Goal: Transaction & Acquisition: Download file/media

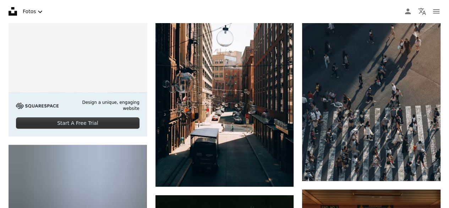
scroll to position [1455, 0]
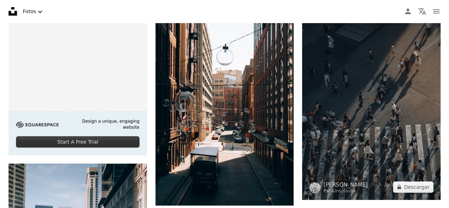
click at [382, 97] on img at bounding box center [371, 99] width 139 height 199
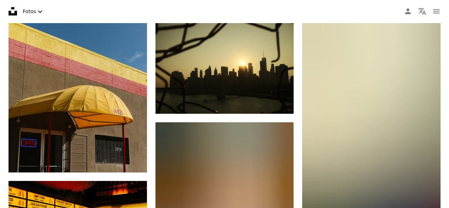
scroll to position [2391, 0]
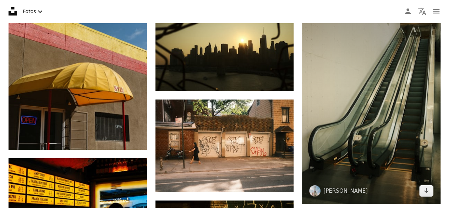
click at [383, 152] on img at bounding box center [371, 99] width 139 height 207
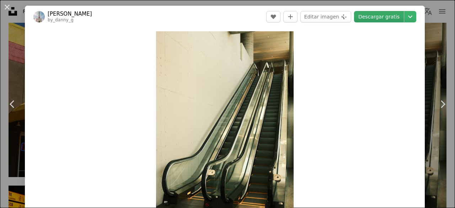
click at [381, 20] on link "Descargar gratis" at bounding box center [379, 16] width 50 height 11
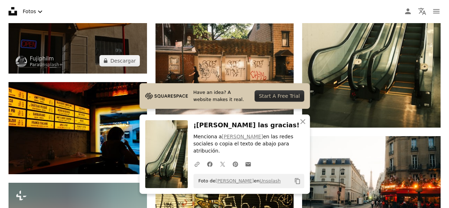
scroll to position [2514, 0]
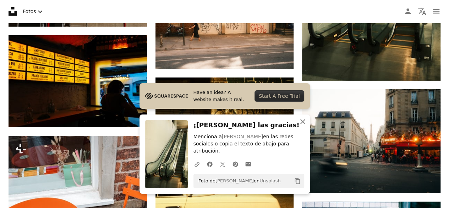
click at [304, 126] on icon "An X shape" at bounding box center [303, 121] width 9 height 9
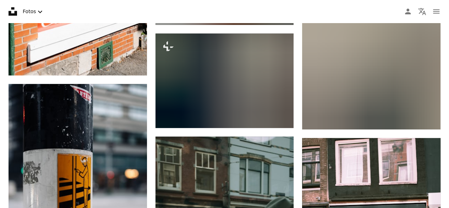
scroll to position [2975, 0]
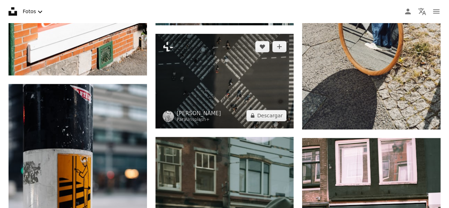
click at [225, 80] on img at bounding box center [225, 81] width 139 height 95
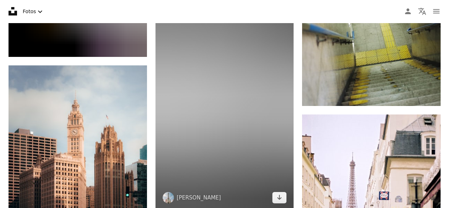
scroll to position [3858, 0]
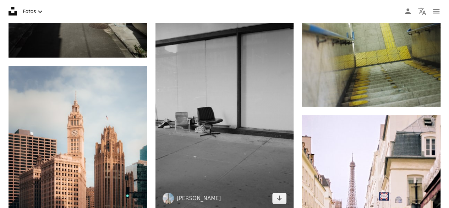
click at [222, 113] on img at bounding box center [225, 108] width 139 height 208
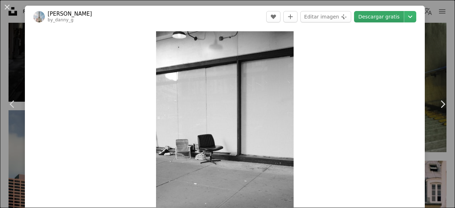
click at [368, 19] on link "Descargar gratis" at bounding box center [379, 16] width 50 height 11
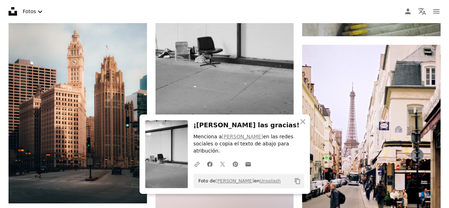
scroll to position [3977, 0]
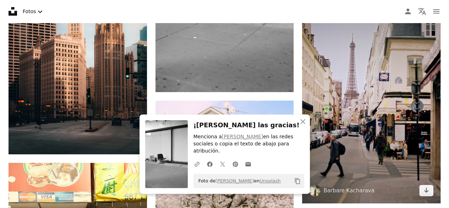
click at [364, 88] on img at bounding box center [371, 99] width 139 height 207
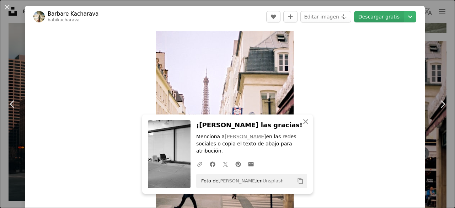
click at [372, 18] on link "Descargar gratis" at bounding box center [379, 16] width 50 height 11
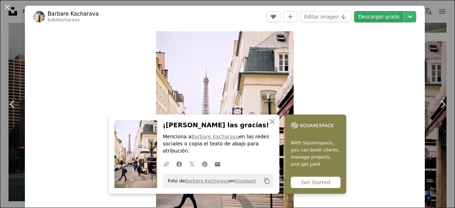
click at [379, 16] on link "Descargar gratis" at bounding box center [379, 16] width 50 height 11
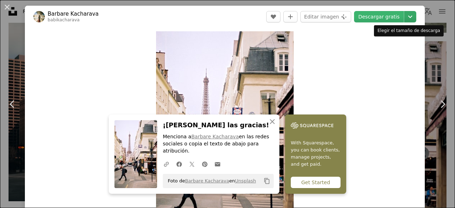
click at [405, 16] on icon "Chevron down" at bounding box center [409, 16] width 11 height 9
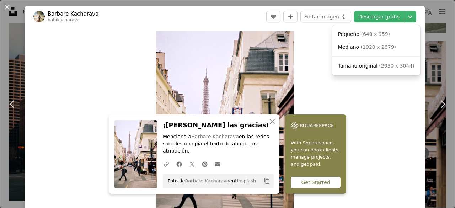
click at [372, 120] on dialog "An X shape Chevron left Chevron right [PERSON_NAME] Kacharava babikacharava A h…" at bounding box center [227, 104] width 455 height 208
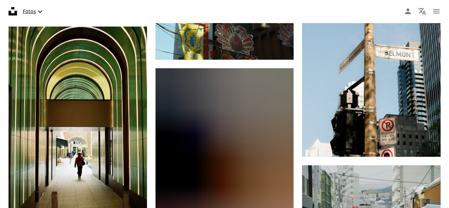
scroll to position [5075, 0]
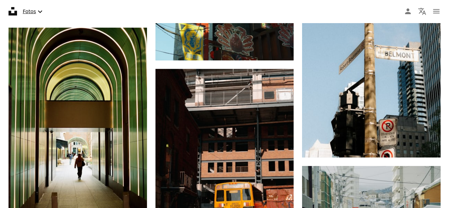
click at [34, 12] on button "Fotos Chevron down" at bounding box center [33, 11] width 27 height 15
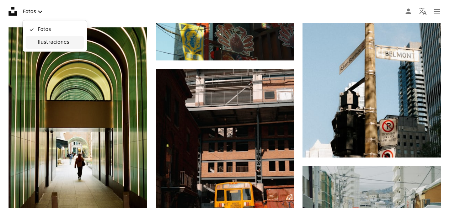
click at [53, 43] on span "Ilustraciones" at bounding box center [59, 42] width 43 height 7
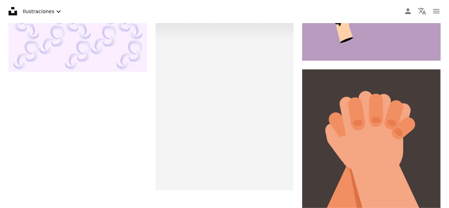
scroll to position [2330, 0]
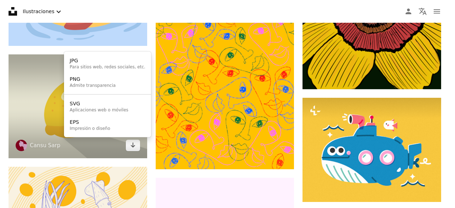
click at [34, 109] on body "Unsplash logo Página de inicio de Unsplash A photo Pen Tool A compass A stack o…" at bounding box center [224, 104] width 449 height 208
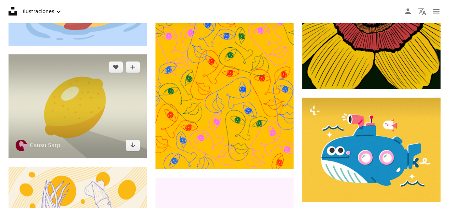
click at [75, 110] on img at bounding box center [78, 106] width 139 height 104
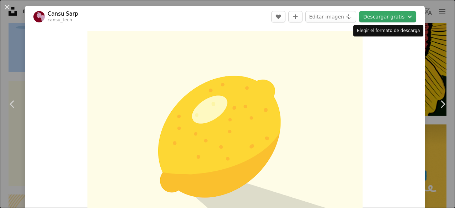
click at [391, 17] on button "Descargar gratis Chevron down" at bounding box center [387, 16] width 57 height 11
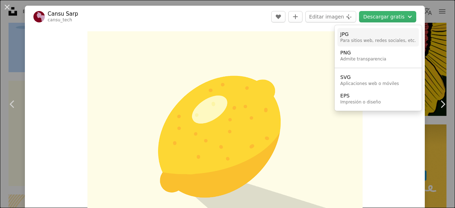
click at [385, 42] on div "Para sitios web, redes sociales, etc." at bounding box center [378, 41] width 76 height 6
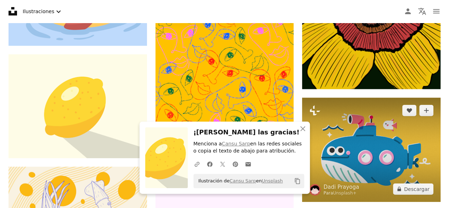
scroll to position [2479, 0]
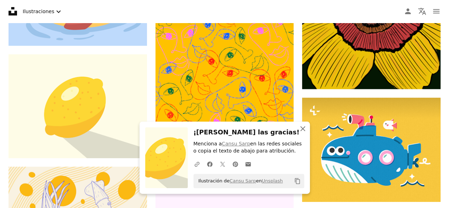
click at [300, 131] on icon "An X shape" at bounding box center [303, 128] width 9 height 9
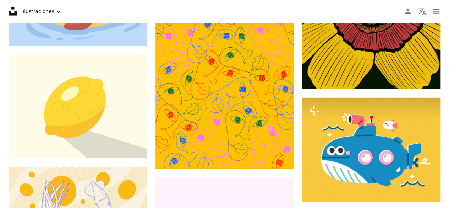
scroll to position [3052, 0]
click at [436, 9] on icon "Menú" at bounding box center [436, 11] width 6 height 4
click at [50, 11] on button "Ilustraciones Chevron down" at bounding box center [43, 11] width 46 height 15
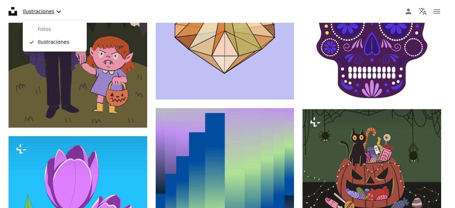
click at [56, 13] on icon "Chevron down" at bounding box center [58, 11] width 9 height 9
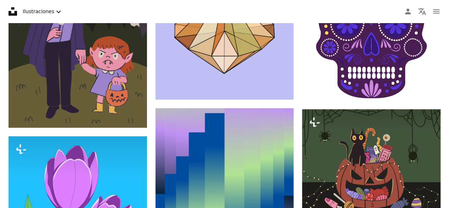
scroll to position [4286, 0]
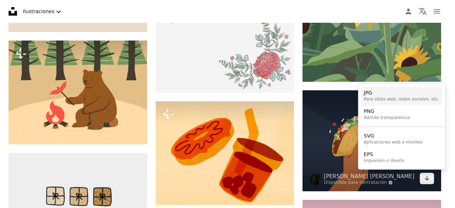
click at [392, 96] on div "JPG" at bounding box center [401, 93] width 76 height 7
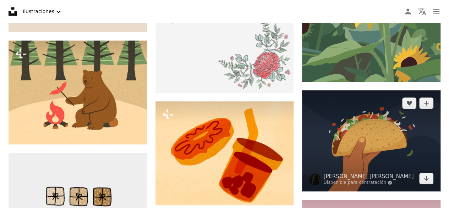
scroll to position [4666, 0]
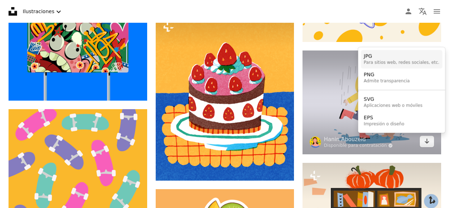
click at [400, 58] on div "JPG" at bounding box center [401, 56] width 76 height 7
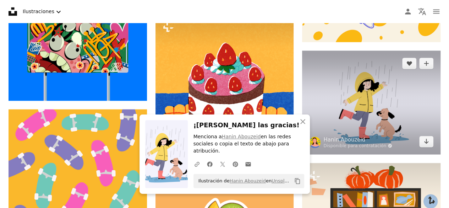
scroll to position [4881, 0]
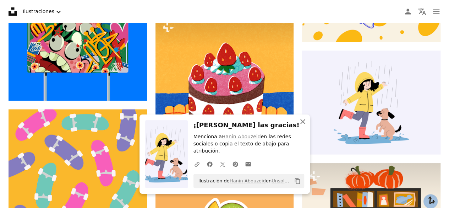
click at [303, 126] on icon "An X shape" at bounding box center [303, 121] width 9 height 9
click at [301, 126] on icon "An X shape" at bounding box center [303, 121] width 9 height 9
click at [303, 124] on icon "button" at bounding box center [303, 121] width 5 height 5
click at [301, 126] on icon "An X shape" at bounding box center [303, 121] width 9 height 9
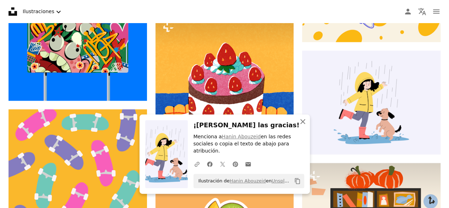
click at [303, 126] on icon "An X shape" at bounding box center [303, 121] width 9 height 9
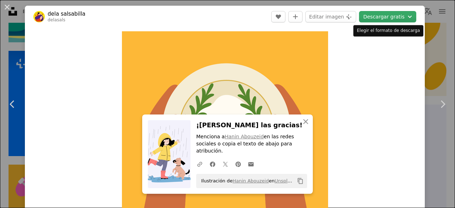
click at [383, 18] on button "Descargar gratis Chevron down" at bounding box center [387, 16] width 57 height 11
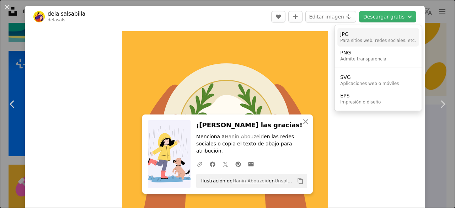
click at [368, 36] on div "JPG" at bounding box center [378, 34] width 76 height 7
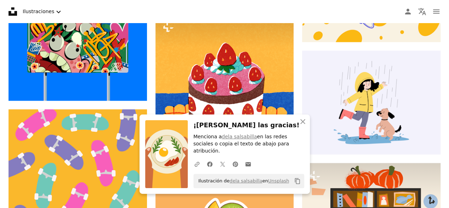
scroll to position [7196, 0]
click at [237, 139] on link "dela salsabilla" at bounding box center [239, 137] width 35 height 6
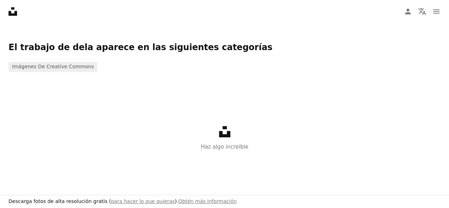
scroll to position [498, 0]
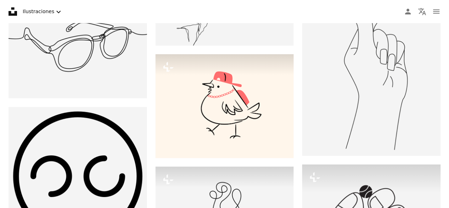
scroll to position [6686, 0]
click at [42, 14] on button "Ilustraciones Chevron down" at bounding box center [43, 11] width 46 height 15
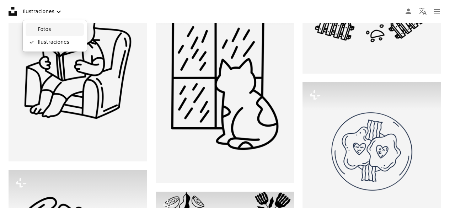
click at [55, 28] on span "Fotos" at bounding box center [59, 29] width 43 height 7
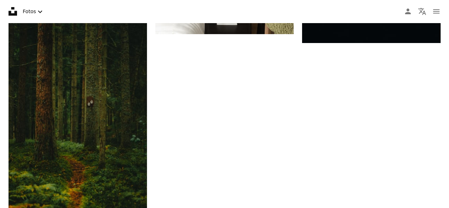
scroll to position [523, 0]
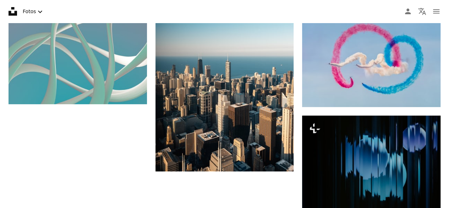
scroll to position [1641, 0]
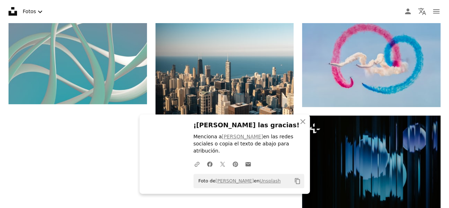
scroll to position [1841, 0]
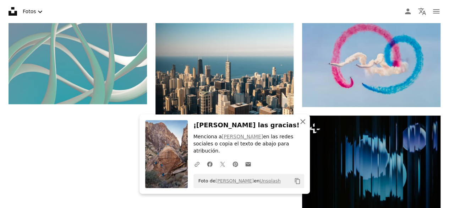
click at [303, 126] on icon "An X shape" at bounding box center [303, 121] width 9 height 9
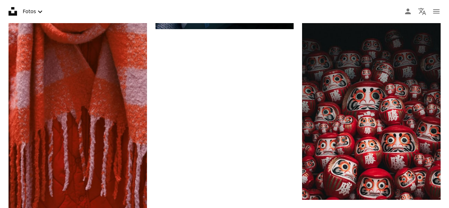
scroll to position [2872, 0]
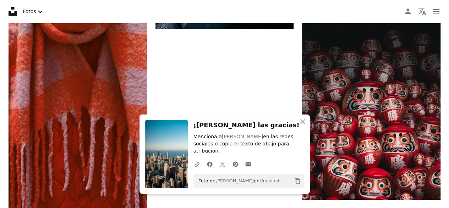
scroll to position [3005, 0]
click at [302, 122] on icon "button" at bounding box center [303, 121] width 5 height 5
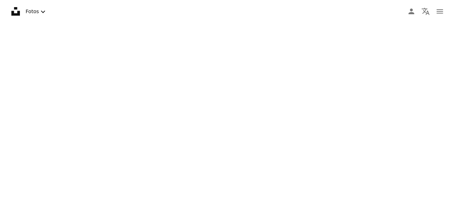
scroll to position [3201, 0]
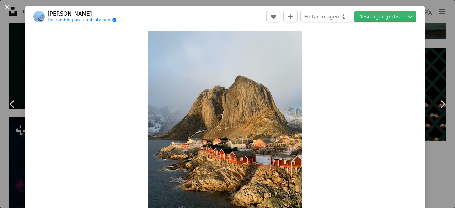
scroll to position [3234, 0]
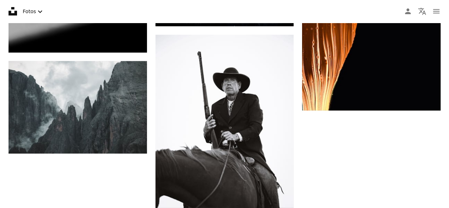
scroll to position [4039, 0]
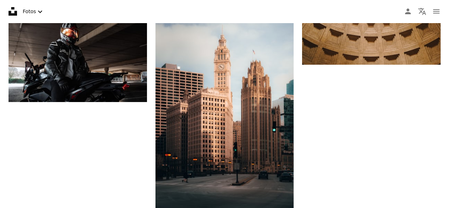
scroll to position [5389, 0]
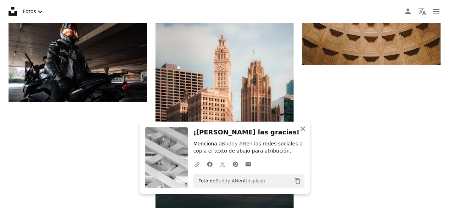
click at [303, 128] on icon "An X shape" at bounding box center [303, 128] width 9 height 9
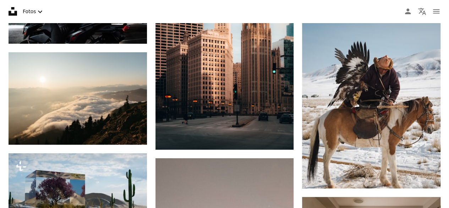
scroll to position [7869, 0]
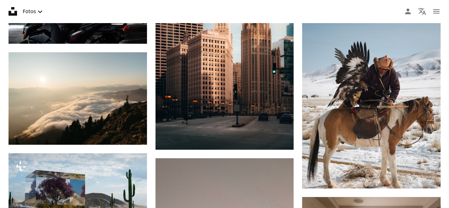
type input "*"
type input "****"
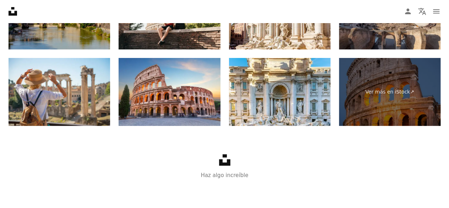
scroll to position [1089, 0]
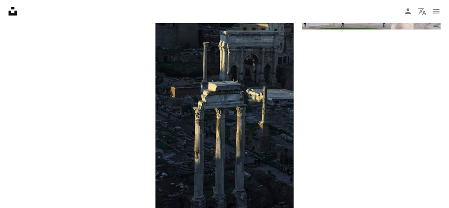
scroll to position [1139, 0]
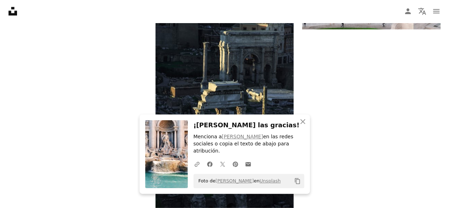
scroll to position [1371, 0]
click at [304, 126] on icon "An X shape" at bounding box center [303, 121] width 9 height 9
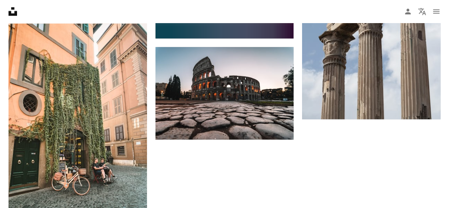
scroll to position [1668, 0]
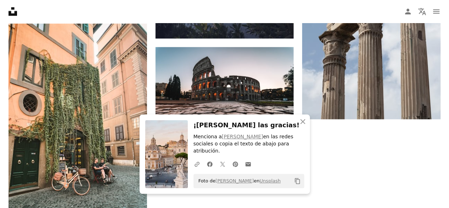
scroll to position [2185, 0]
click at [303, 124] on icon "button" at bounding box center [303, 121] width 5 height 5
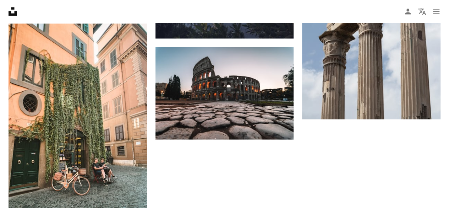
scroll to position [2452, 0]
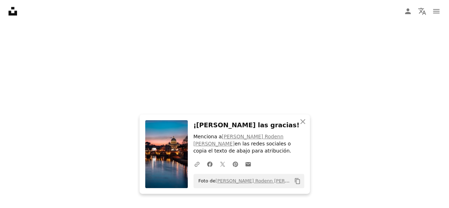
scroll to position [2614, 0]
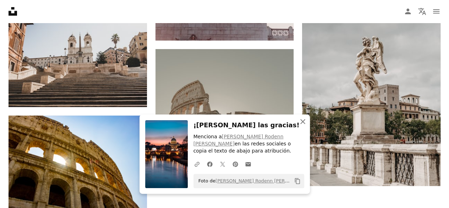
click at [304, 124] on icon "button" at bounding box center [303, 121] width 5 height 5
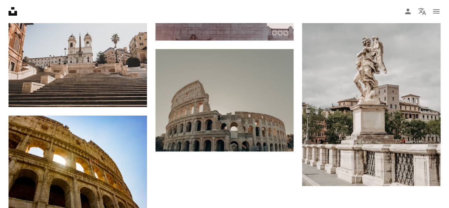
scroll to position [3185, 0]
